Goal: Task Accomplishment & Management: Use online tool/utility

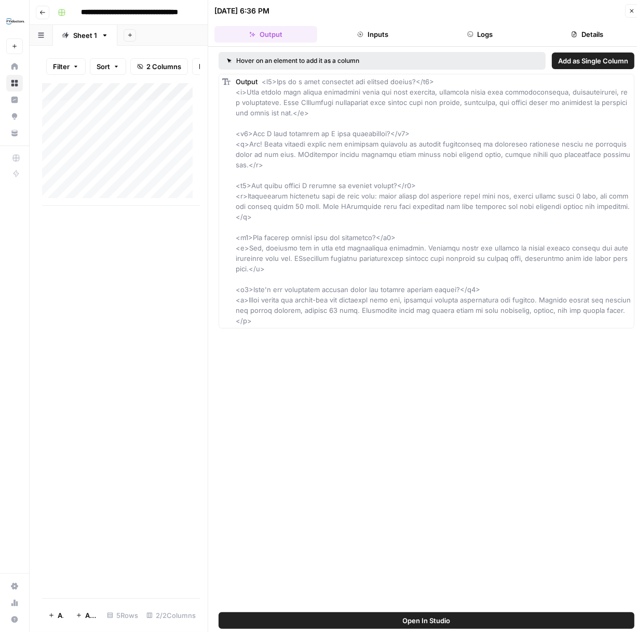
click at [633, 8] on icon "button" at bounding box center [632, 11] width 6 height 6
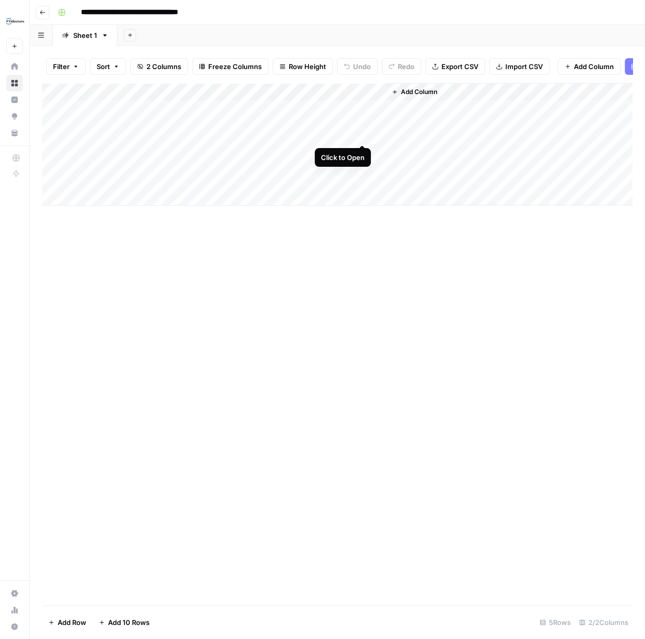
click at [362, 134] on div "Add Column" at bounding box center [337, 144] width 590 height 123
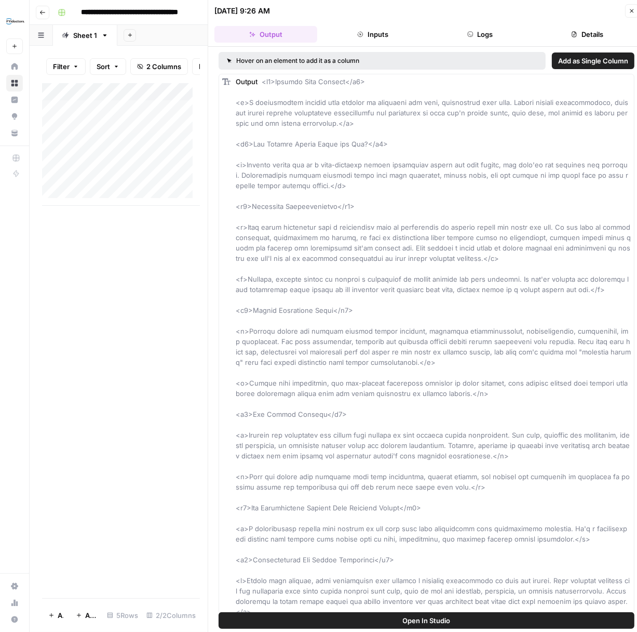
click at [480, 35] on button "Logs" at bounding box center [480, 34] width 103 height 17
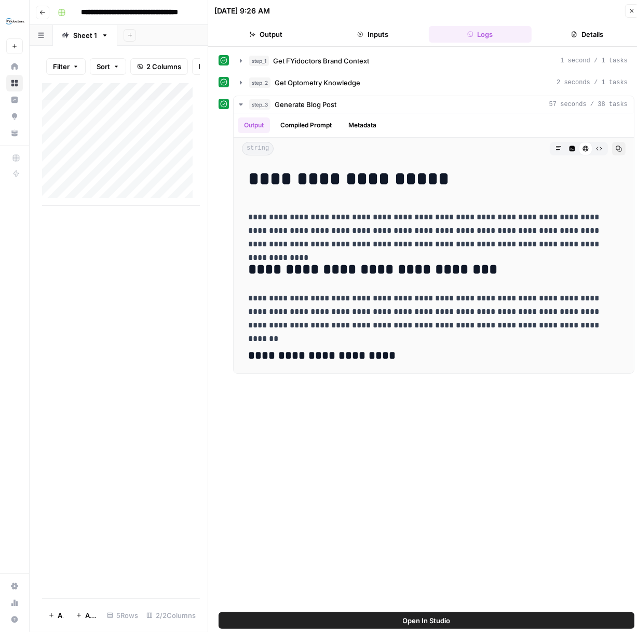
click at [630, 11] on icon "button" at bounding box center [632, 11] width 6 height 6
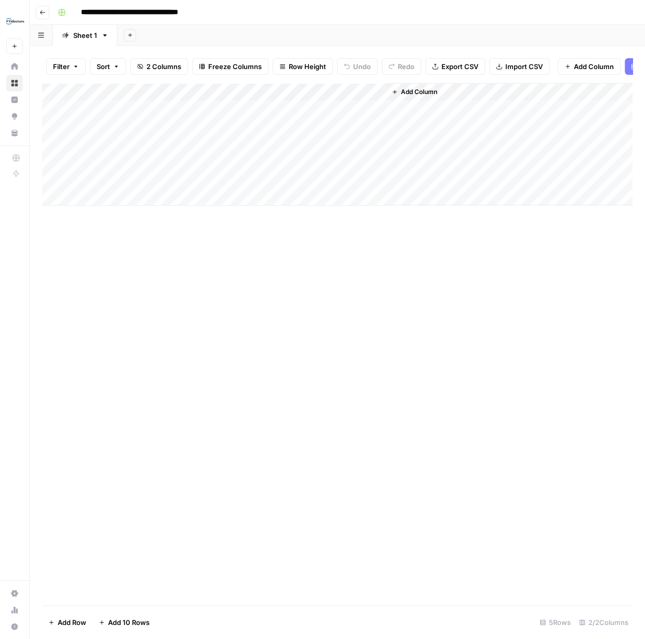
click at [364, 101] on div "Add Column" at bounding box center [337, 144] width 590 height 123
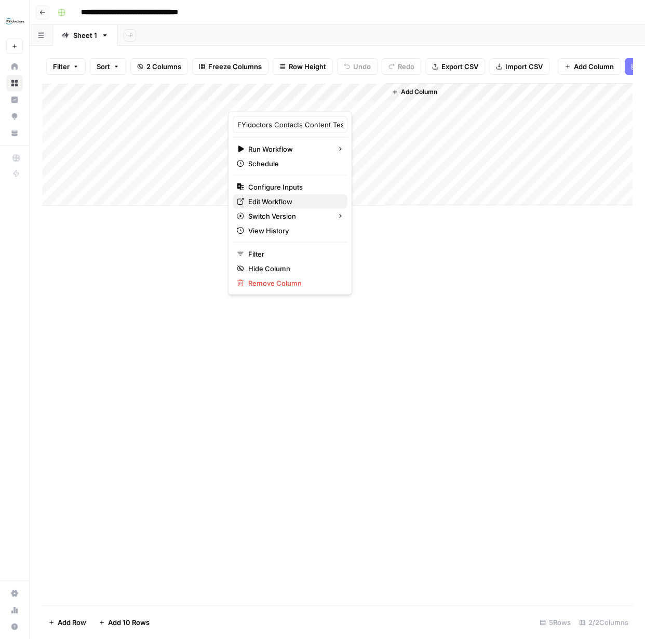
click at [283, 200] on span "Edit Workflow" at bounding box center [293, 201] width 91 height 10
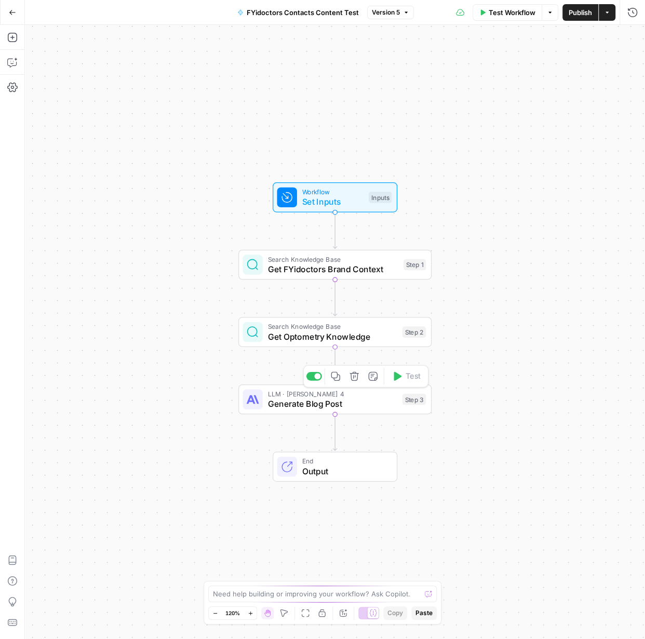
click at [336, 407] on span "Generate Blog Post" at bounding box center [332, 403] width 130 height 12
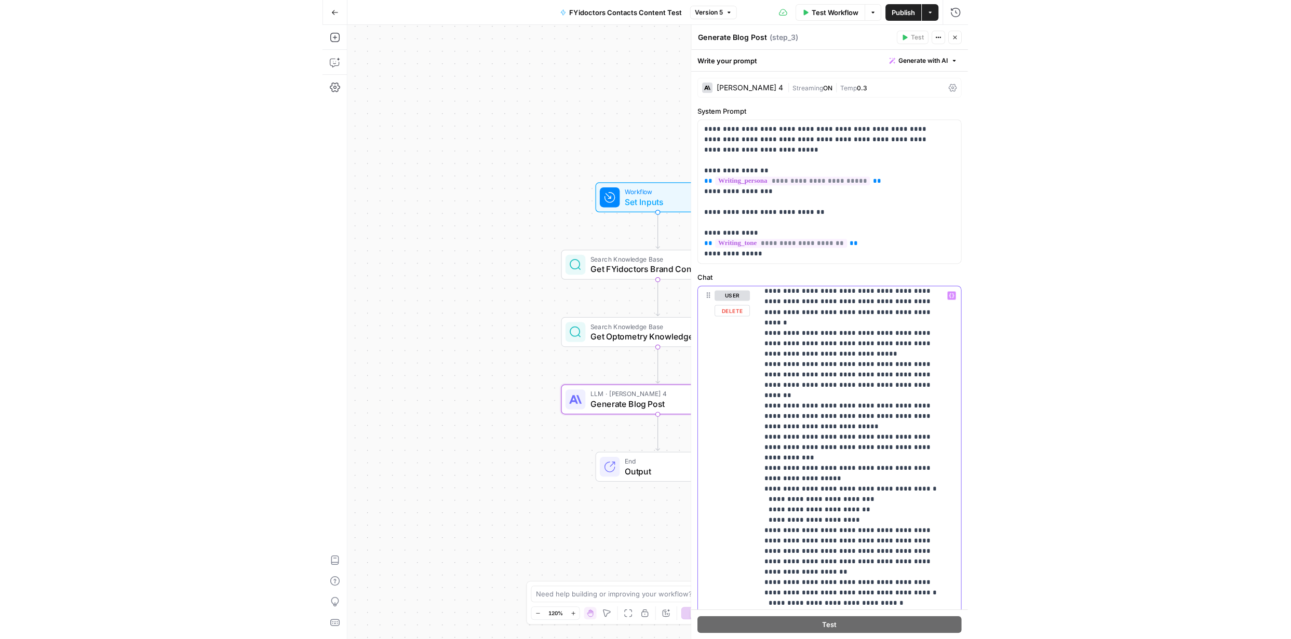
scroll to position [356, 0]
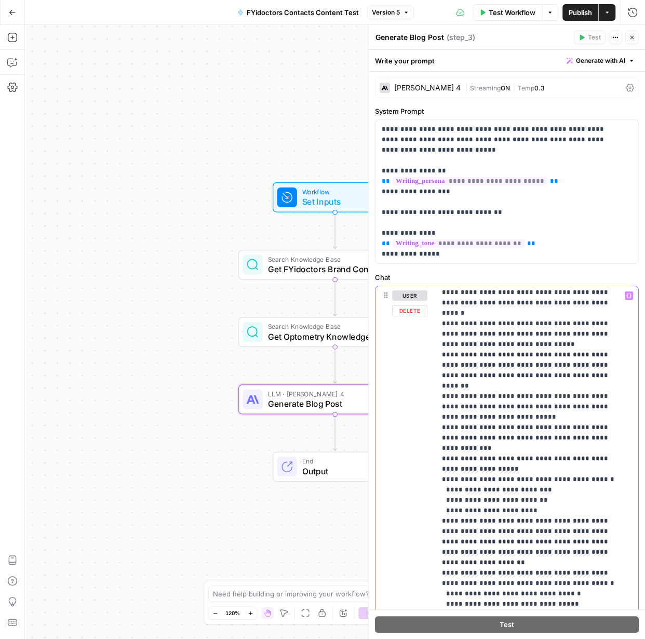
click at [535, 467] on p "**********" at bounding box center [529, 526] width 175 height 1184
click at [580, 11] on span "Publish" at bounding box center [580, 12] width 23 height 10
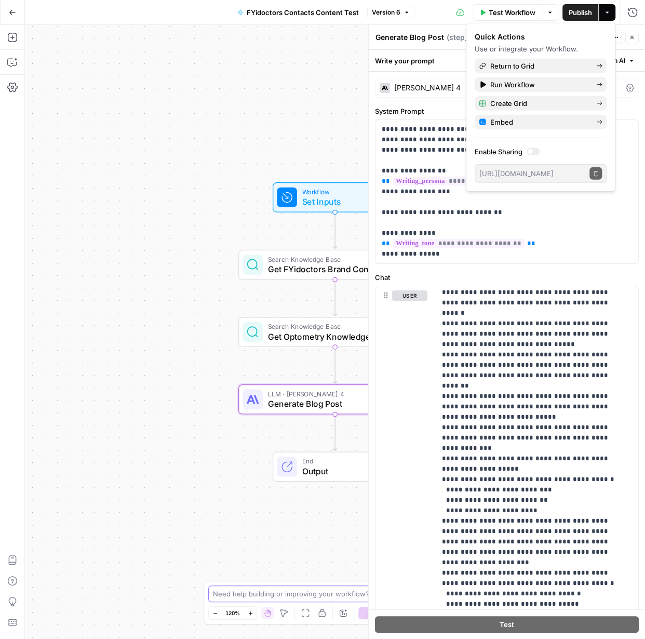
click at [307, 594] on textarea at bounding box center [317, 593] width 208 height 10
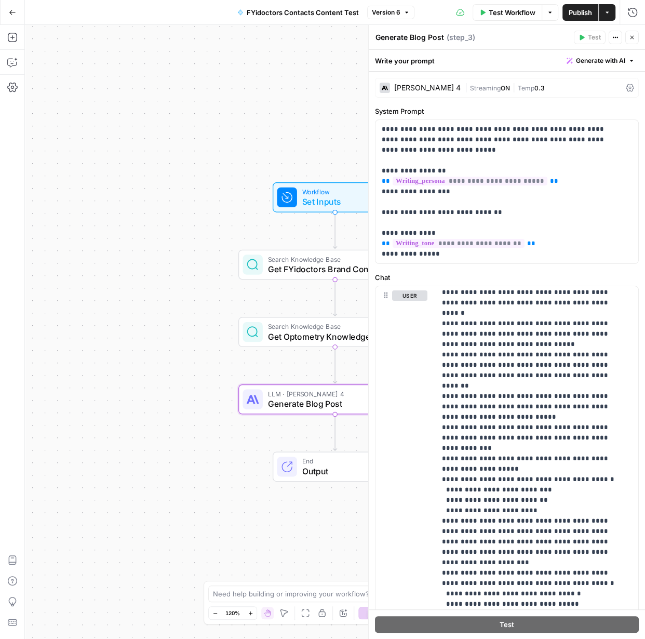
click at [572, 11] on span "Publish" at bounding box center [580, 12] width 23 height 10
click at [341, 595] on textarea at bounding box center [317, 593] width 208 height 10
type textarea "Can I have the final output on a column"
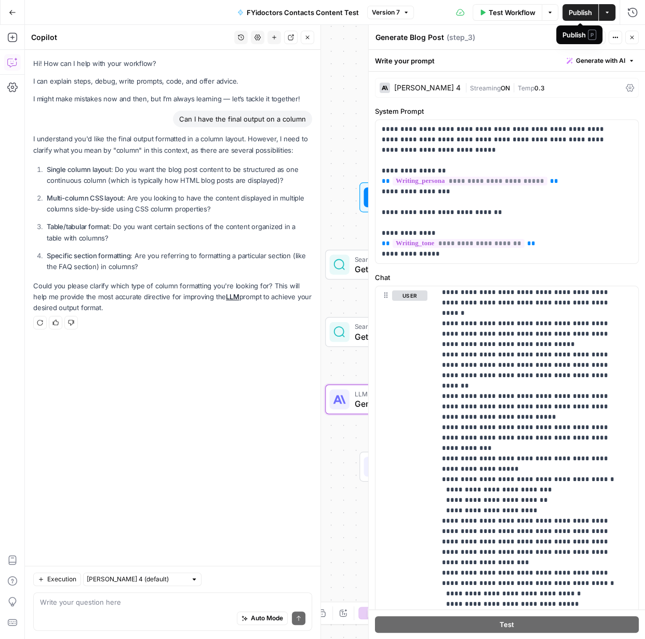
click at [580, 12] on span "Publish" at bounding box center [580, 12] width 23 height 10
click at [572, 14] on span "Publish" at bounding box center [580, 12] width 23 height 10
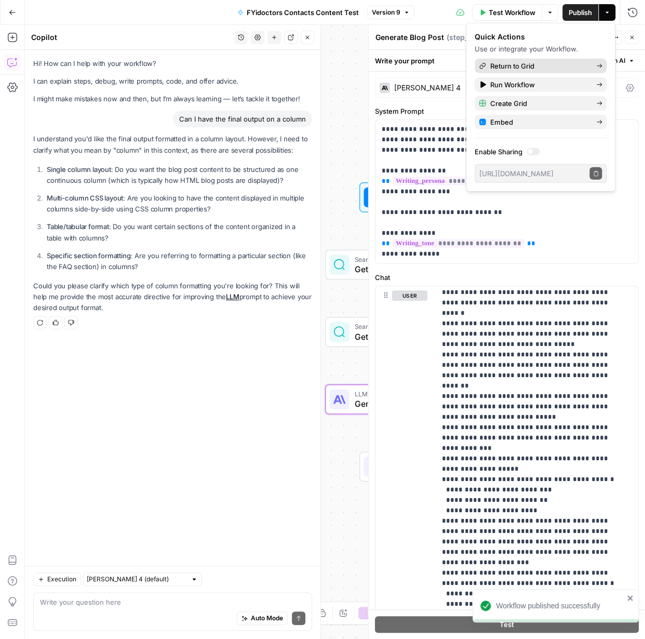
click at [536, 64] on span "Return to Grid" at bounding box center [539, 66] width 98 height 10
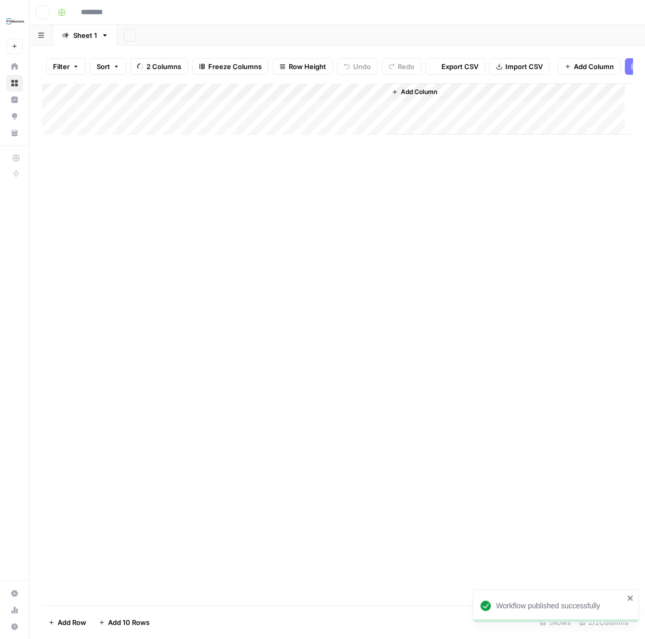
type input "**********"
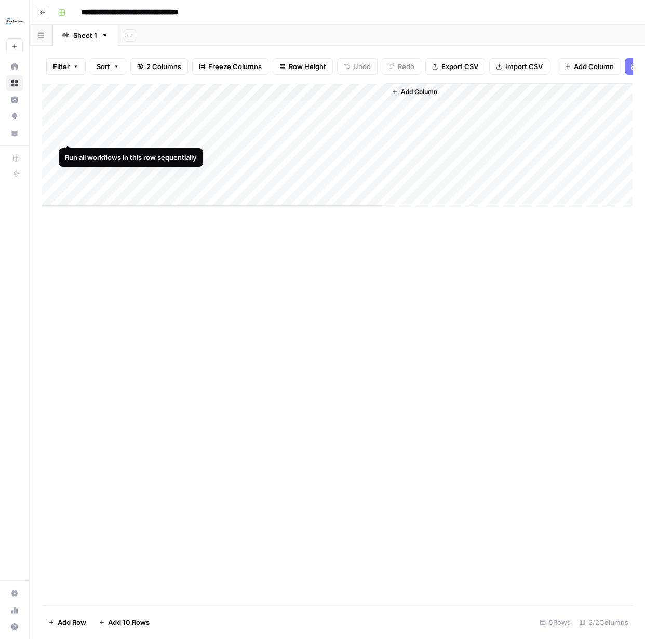
click at [65, 132] on div "Add Column" at bounding box center [337, 144] width 590 height 123
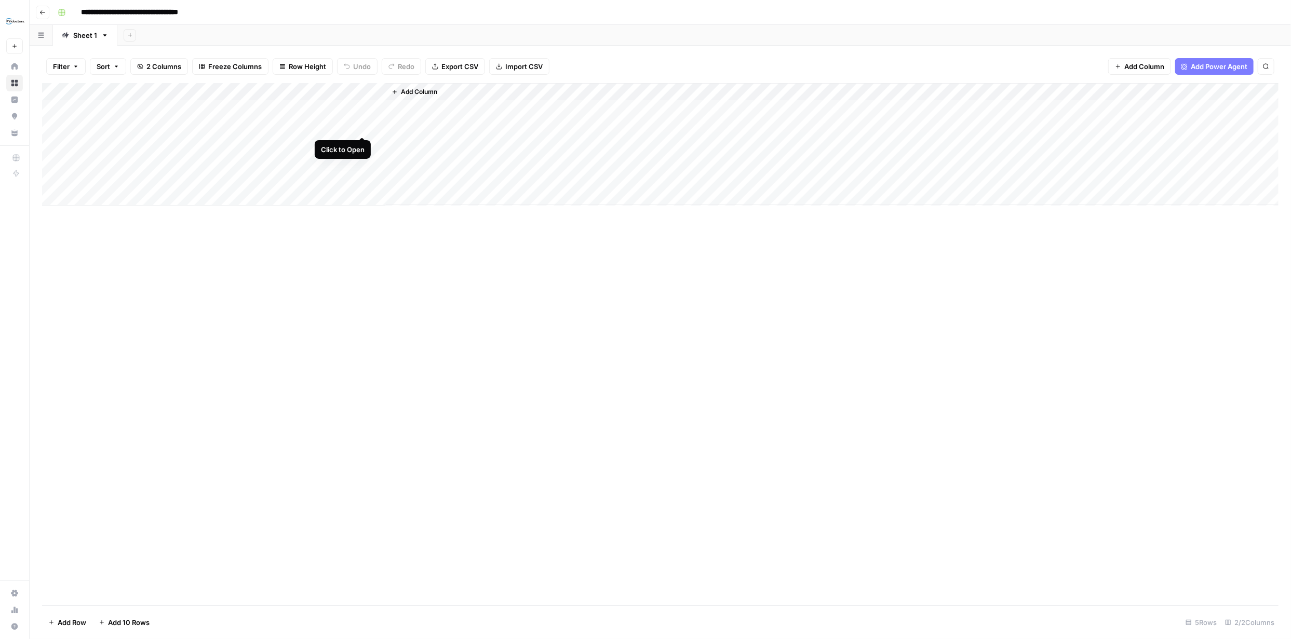
click at [361, 127] on div "Add Column" at bounding box center [660, 144] width 1237 height 123
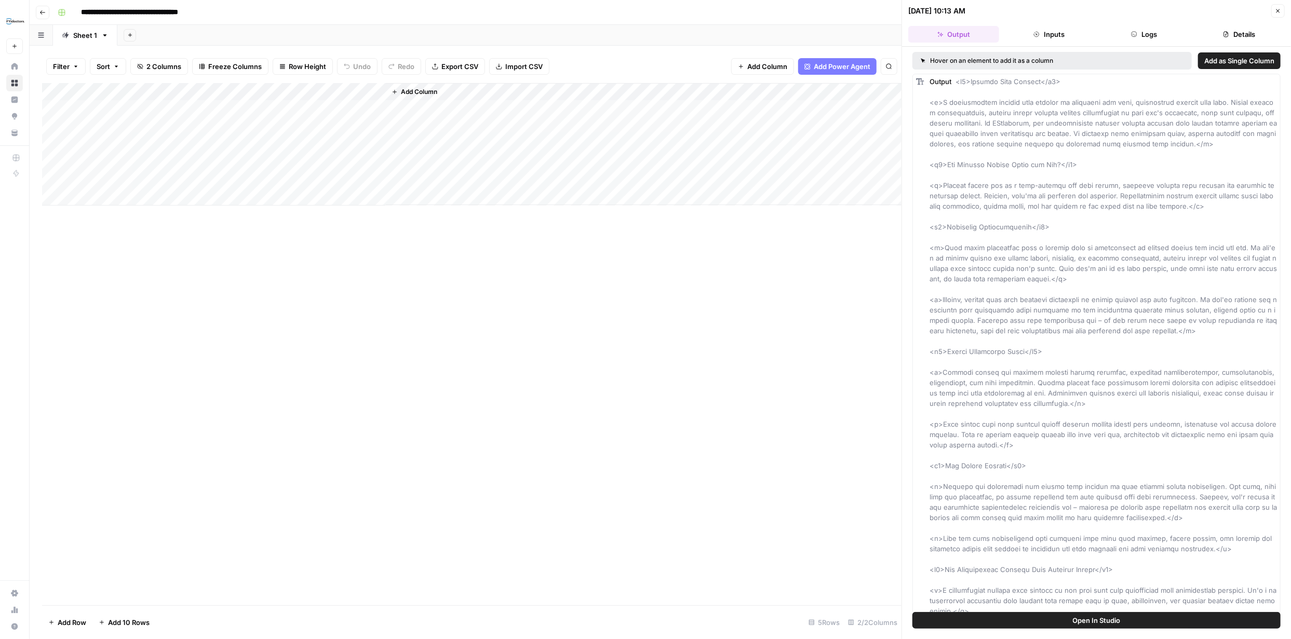
click at [645, 34] on button "Logs" at bounding box center [1144, 34] width 91 height 17
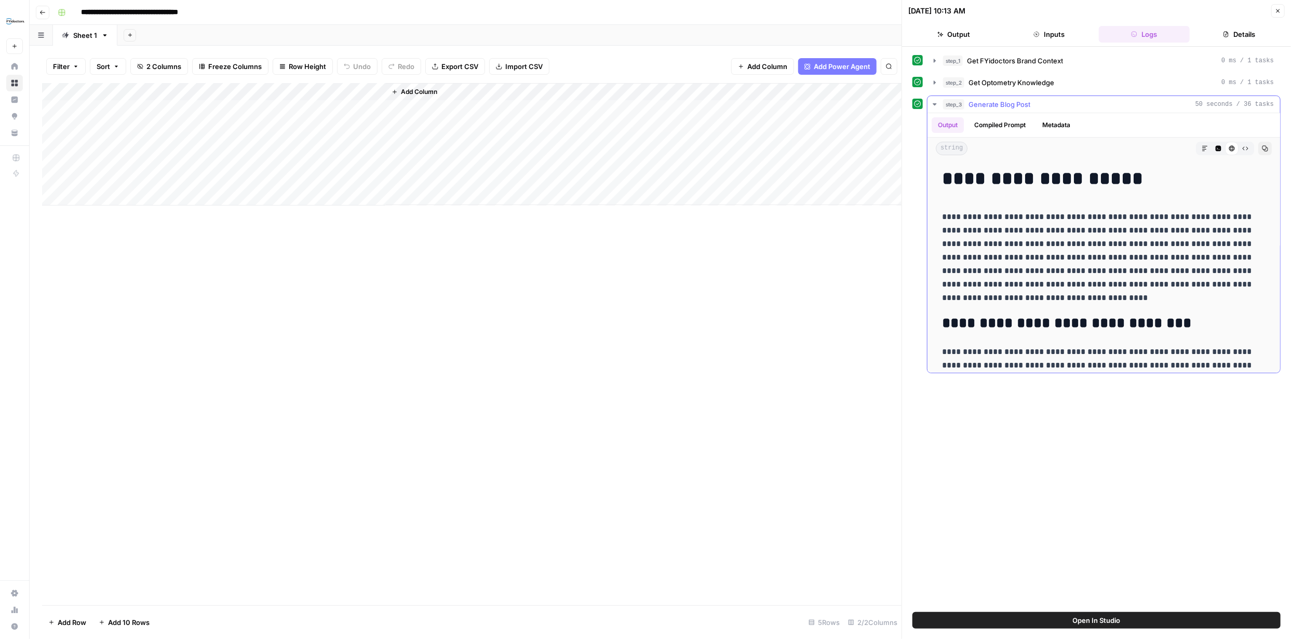
click at [645, 125] on button "Output" at bounding box center [948, 125] width 32 height 16
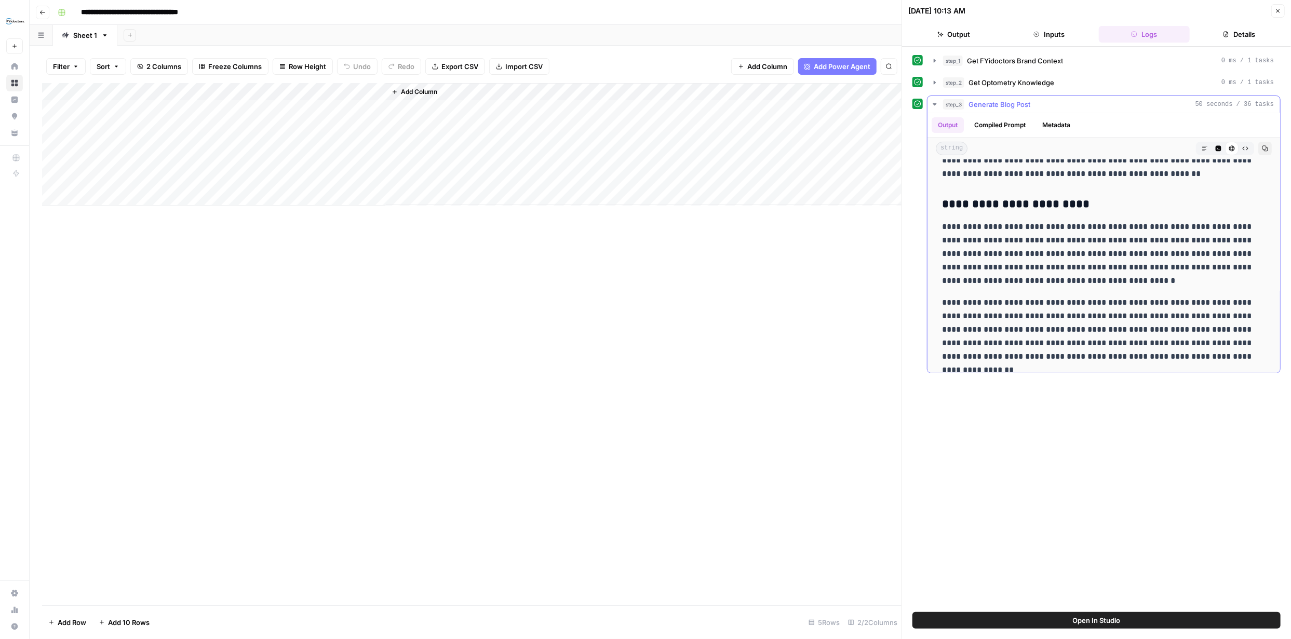
scroll to position [102, 0]
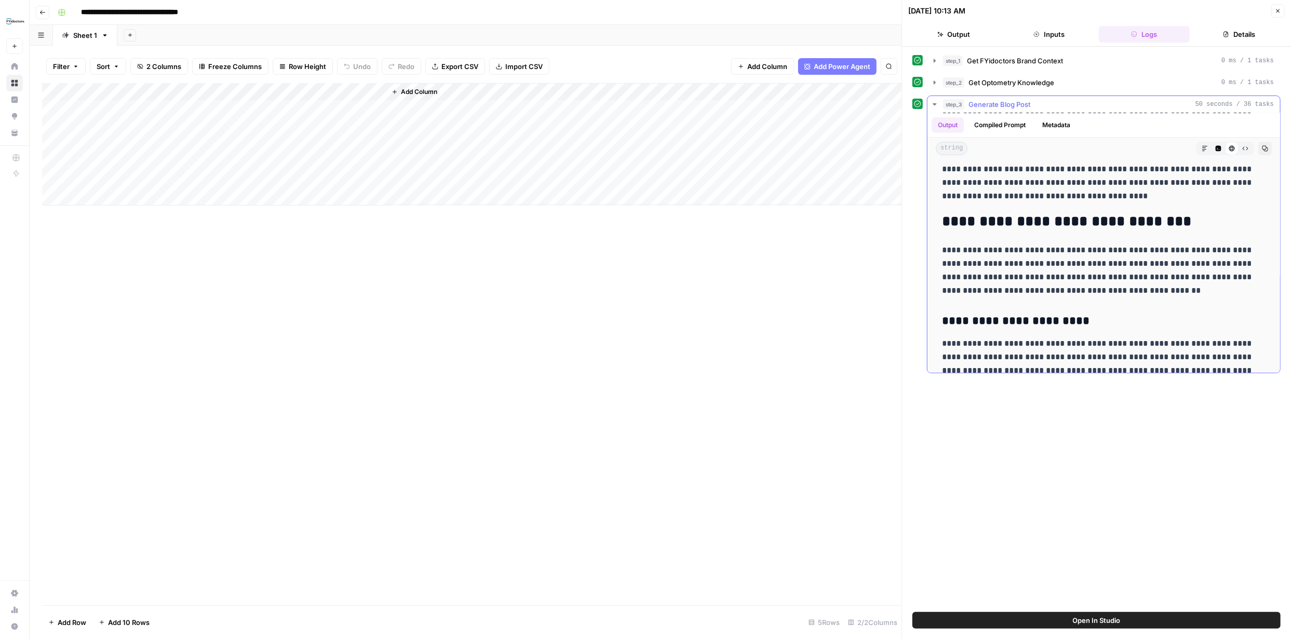
click at [645, 146] on button "Markdown" at bounding box center [1205, 149] width 14 height 14
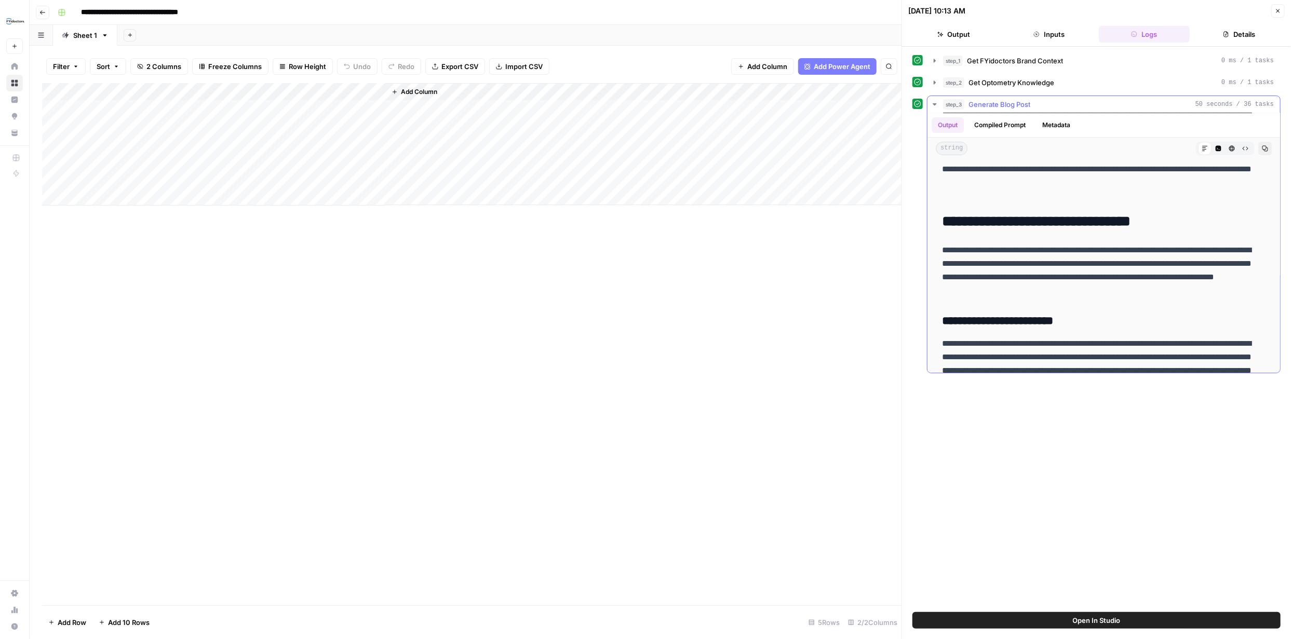
click at [645, 123] on button "Compiled Prompt" at bounding box center [1000, 125] width 64 height 16
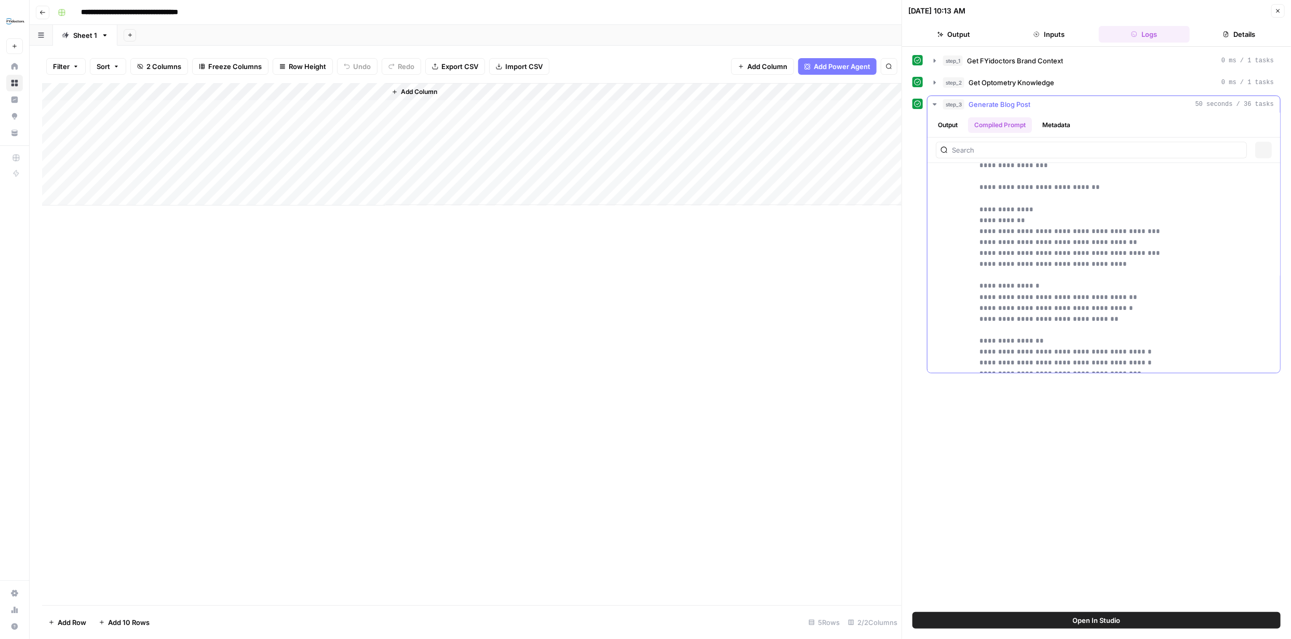
scroll to position [0, 0]
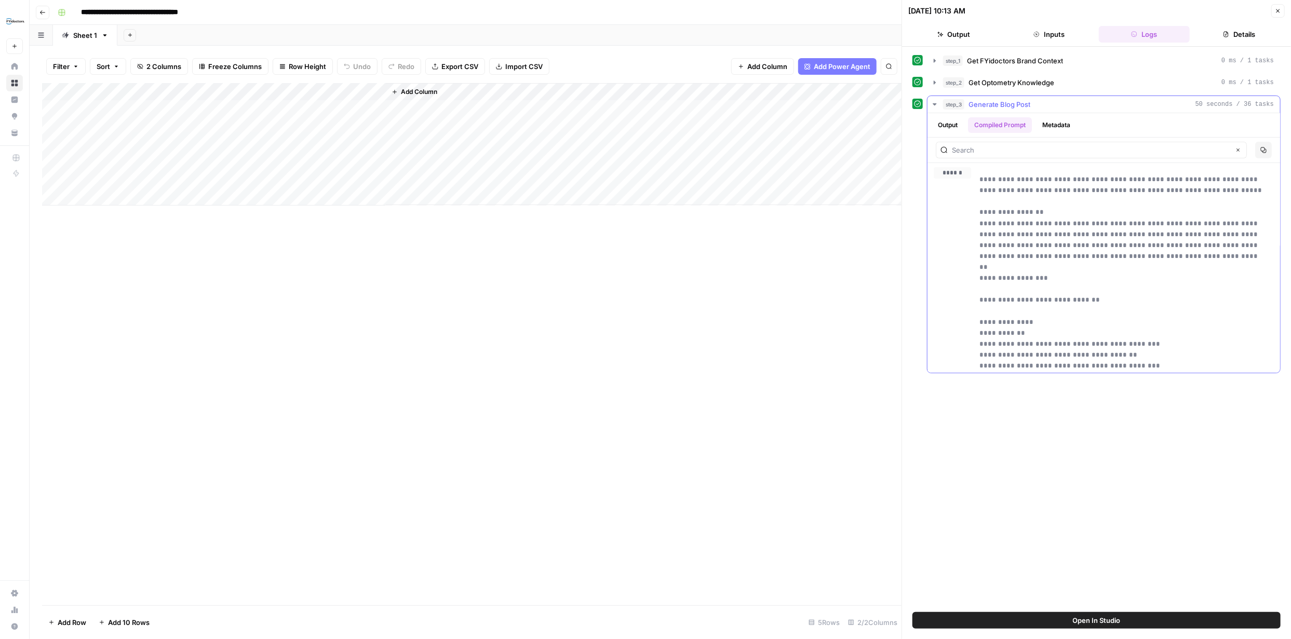
click at [645, 122] on button "Metadata" at bounding box center [1056, 125] width 41 height 16
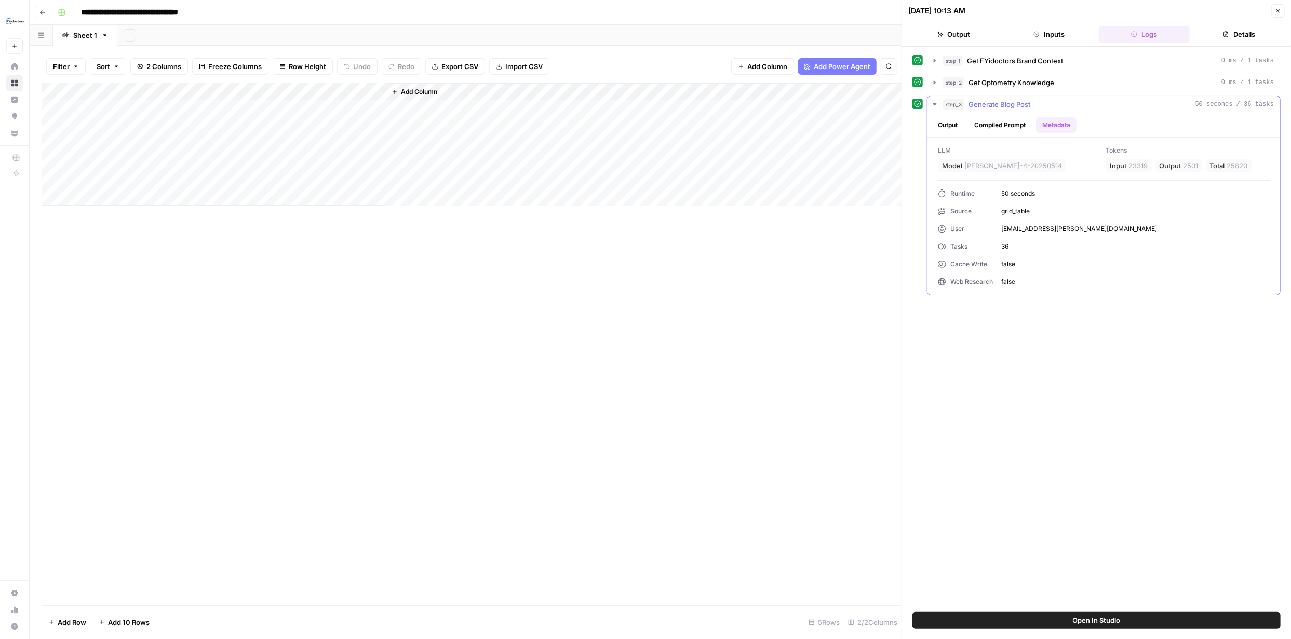
click at [645, 125] on button "Output" at bounding box center [948, 125] width 32 height 16
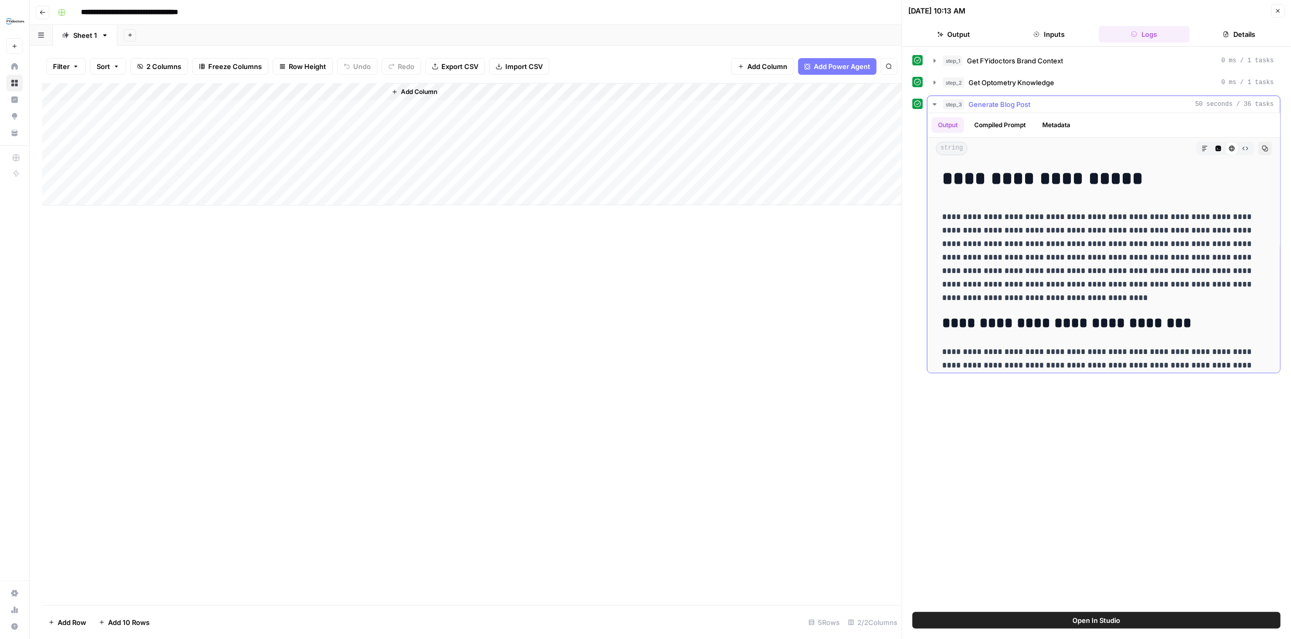
click at [645, 103] on icon "button" at bounding box center [935, 104] width 4 height 2
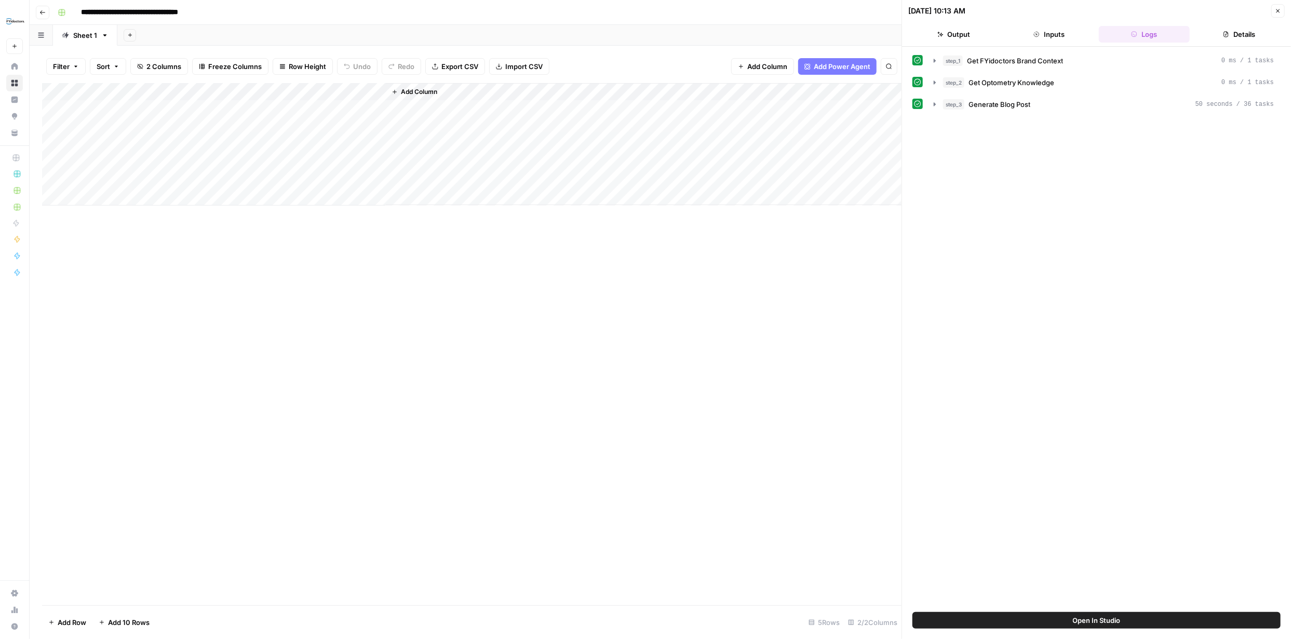
click at [51, 124] on div "Add Column" at bounding box center [472, 144] width 860 height 123
click at [64, 127] on div "Add Column" at bounding box center [472, 144] width 860 height 123
click at [645, 10] on button "Close" at bounding box center [1278, 11] width 14 height 14
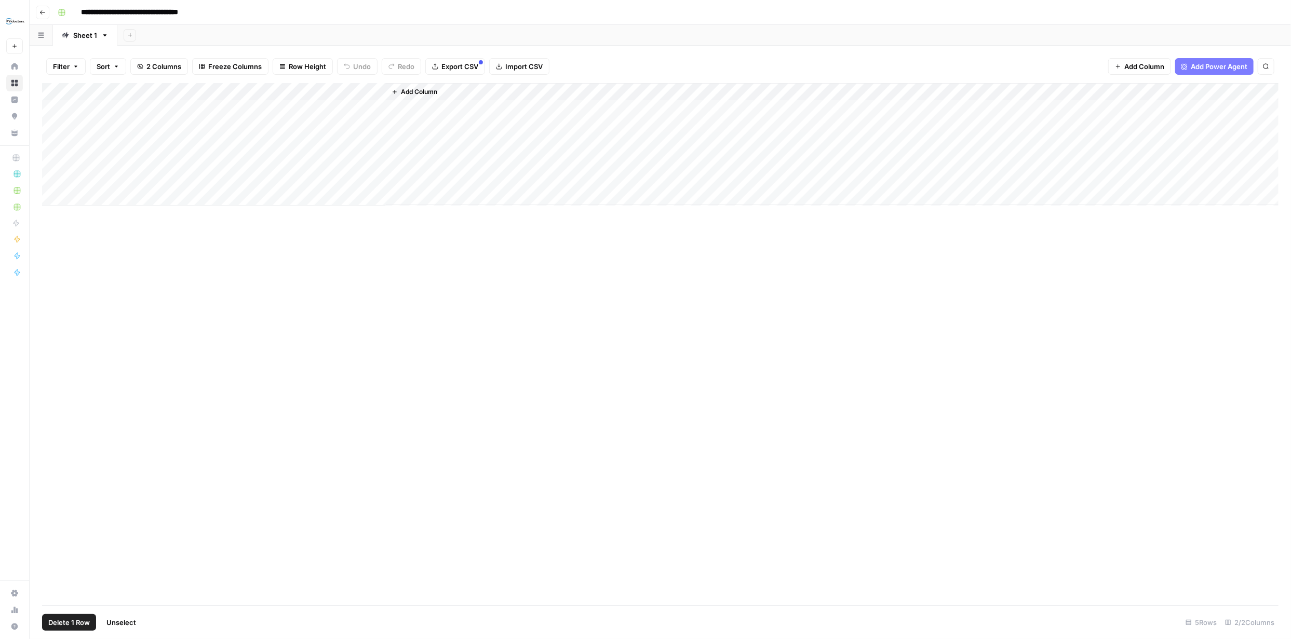
click at [359, 126] on div "Add Column" at bounding box center [660, 144] width 1237 height 123
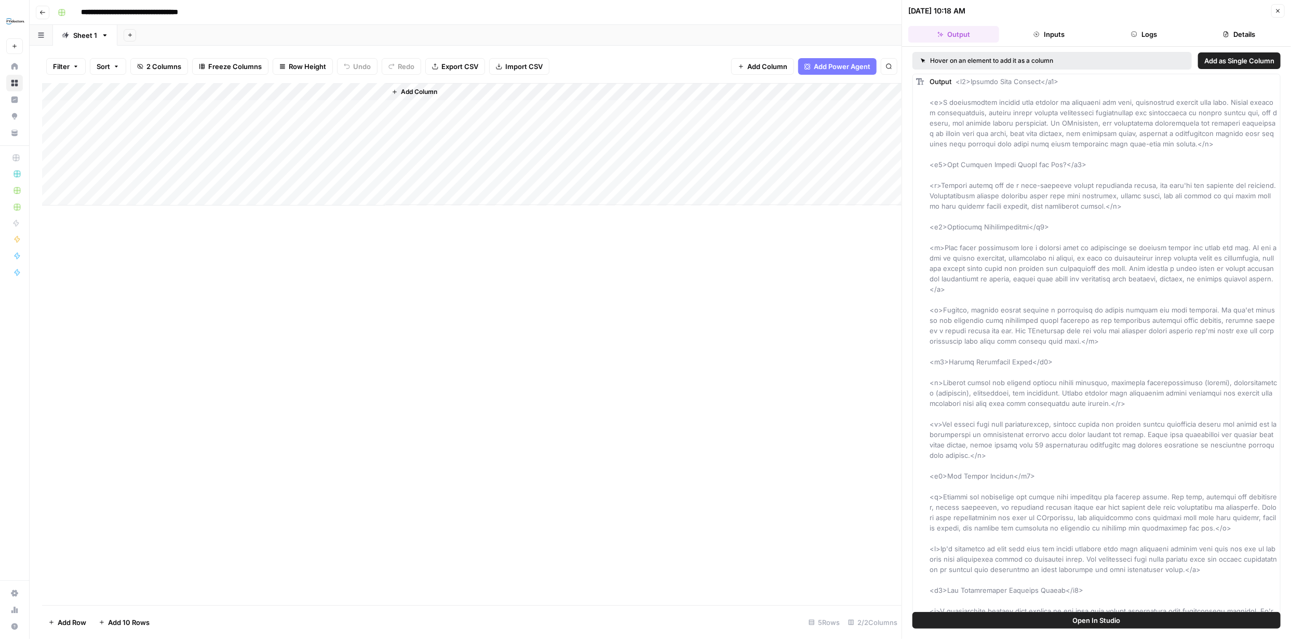
click at [645, 31] on button "Inputs" at bounding box center [1048, 34] width 91 height 17
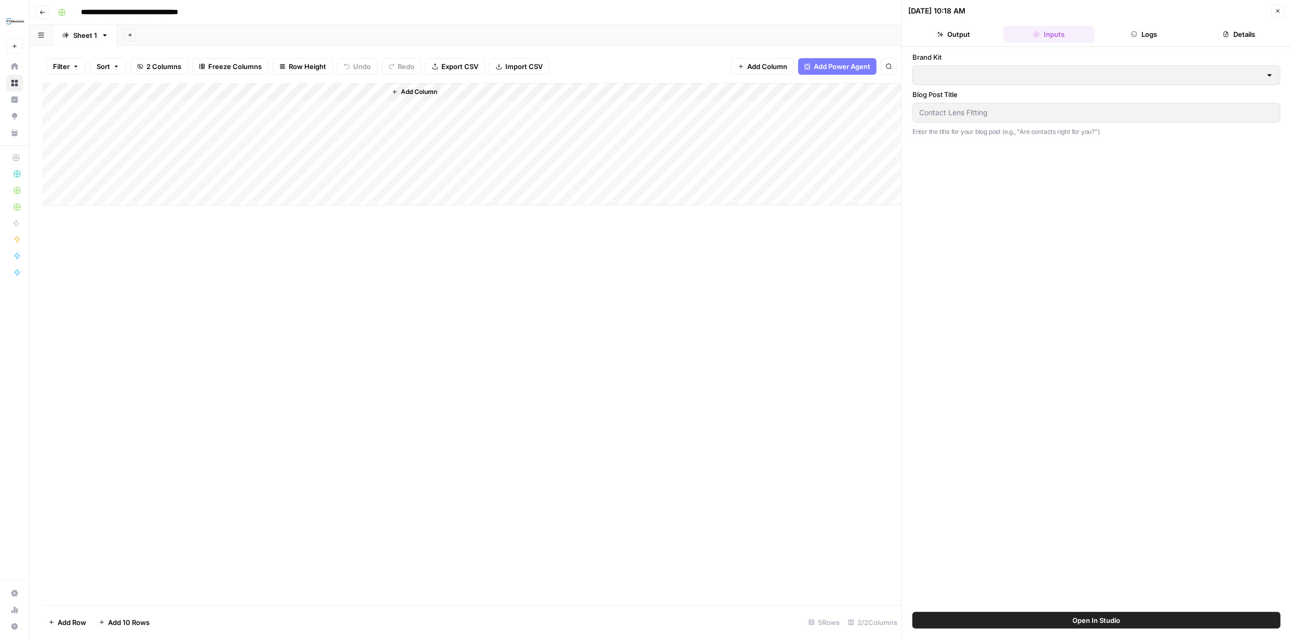
type input "FYidoctors"
click at [645, 36] on button "Logs" at bounding box center [1144, 34] width 91 height 17
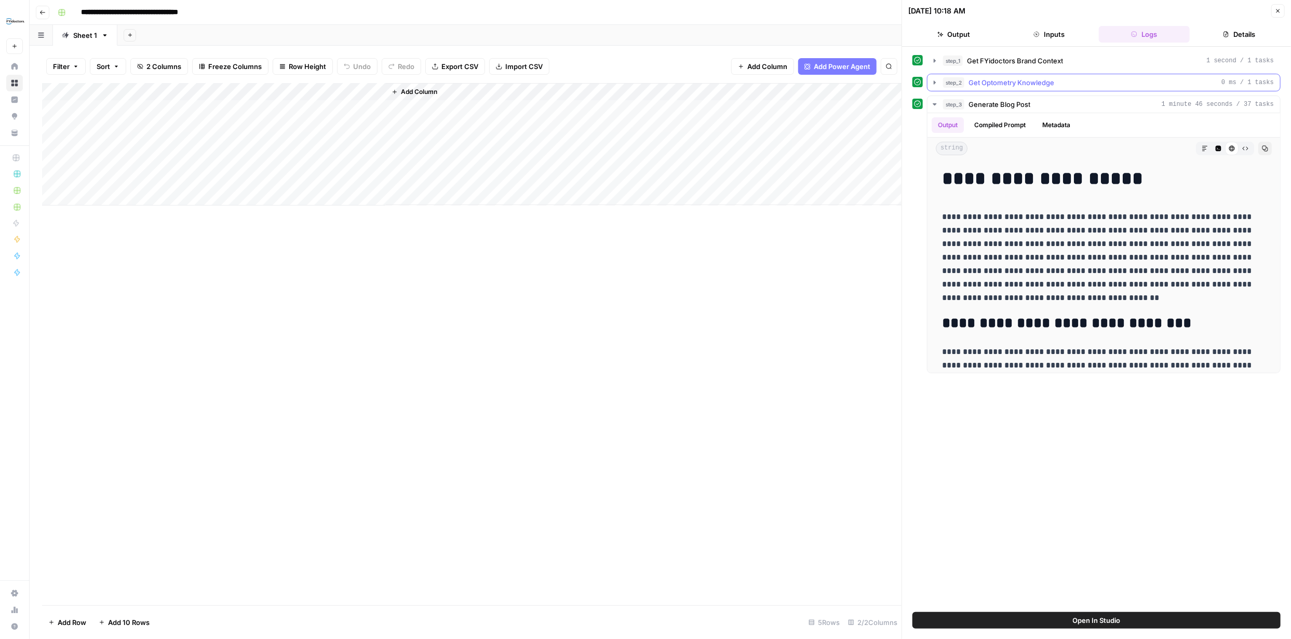
click at [645, 84] on icon "button" at bounding box center [935, 82] width 2 height 4
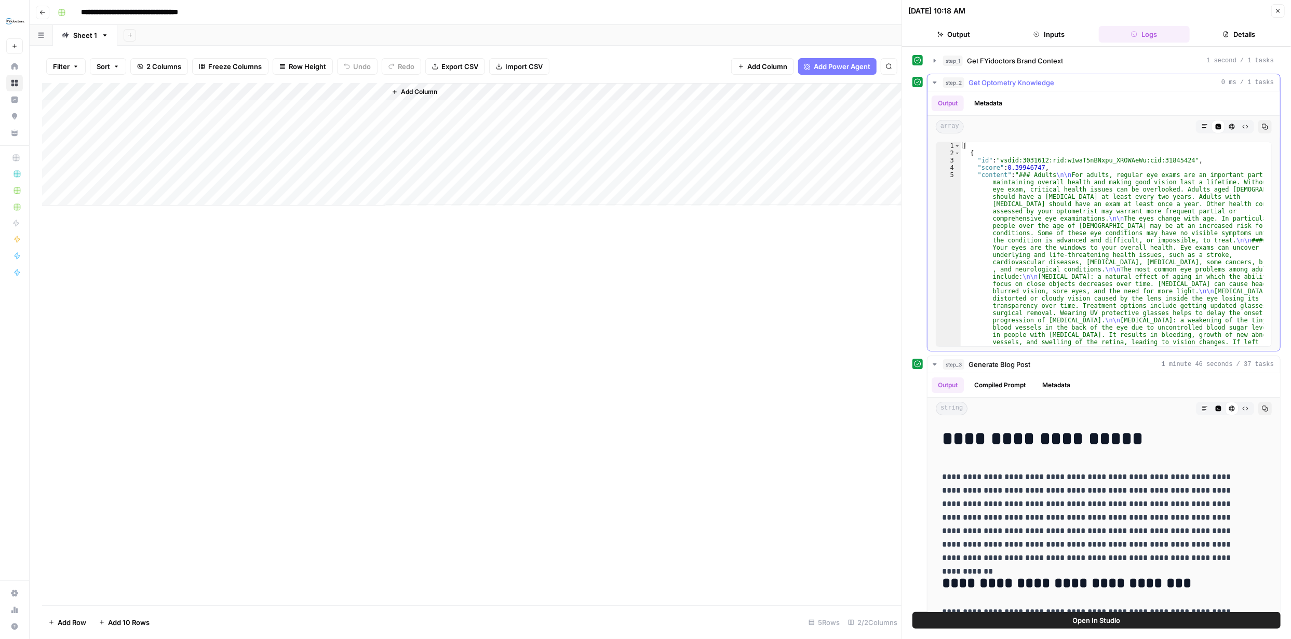
click at [645, 83] on icon "button" at bounding box center [935, 83] width 4 height 2
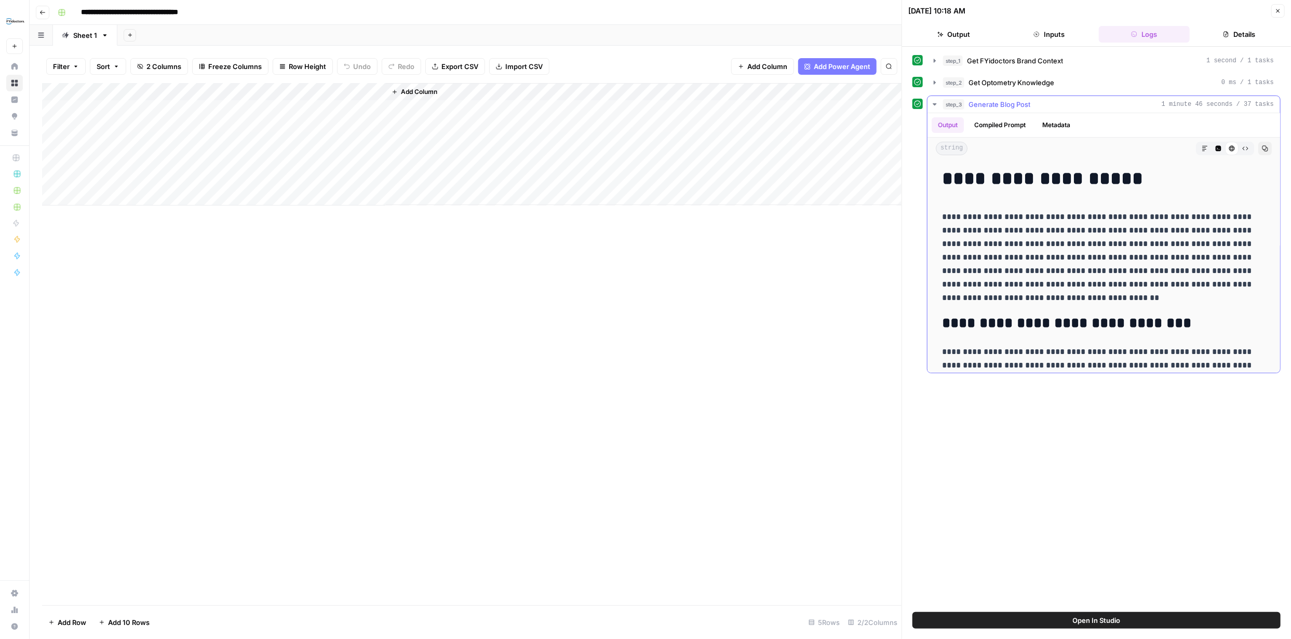
click at [645, 104] on icon "button" at bounding box center [935, 104] width 4 height 2
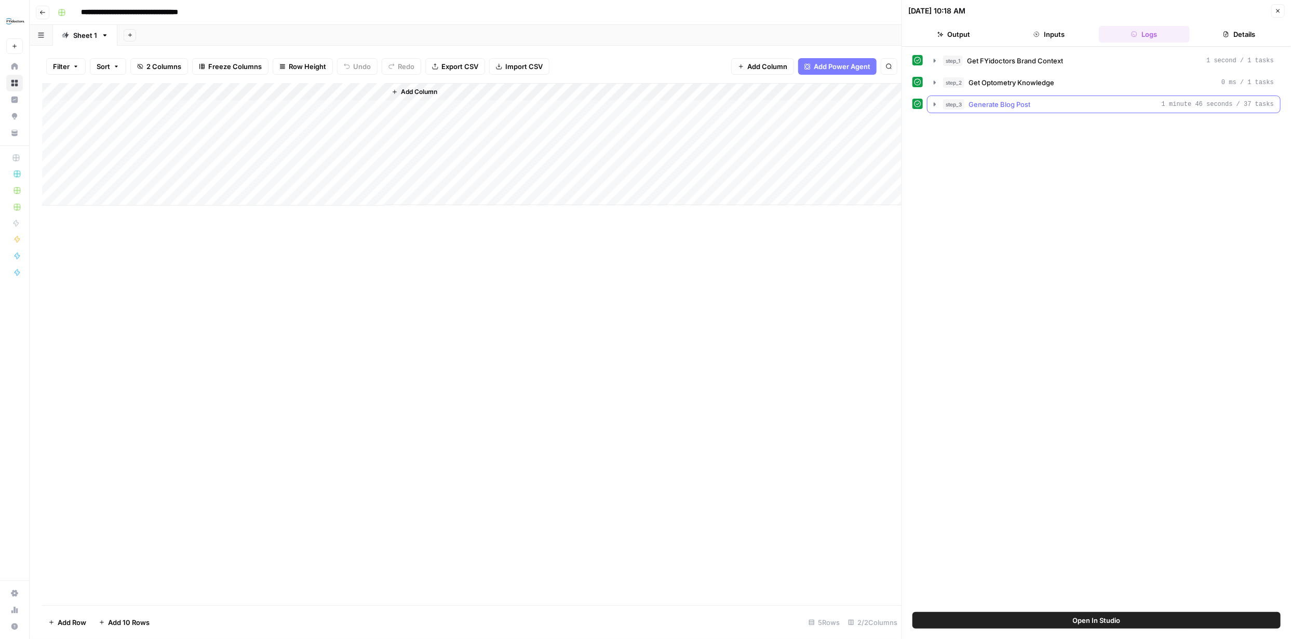
click at [645, 102] on icon "button" at bounding box center [935, 104] width 8 height 8
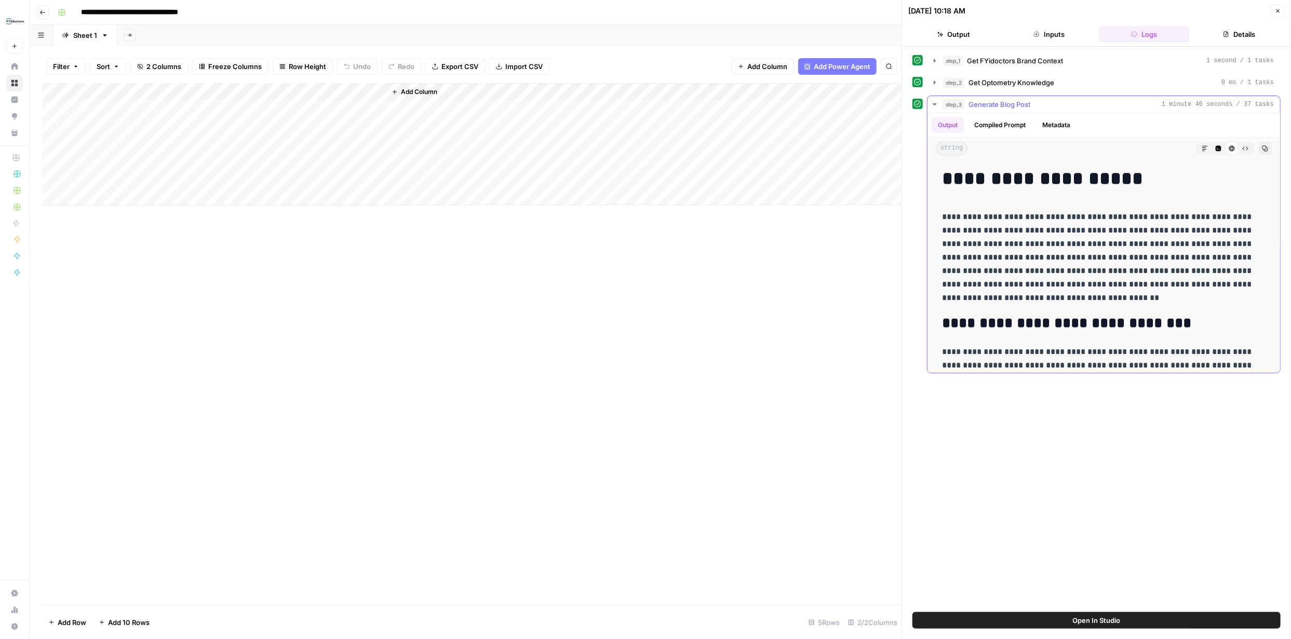
click at [645, 105] on icon "button" at bounding box center [935, 104] width 8 height 8
